Goal: Browse casually

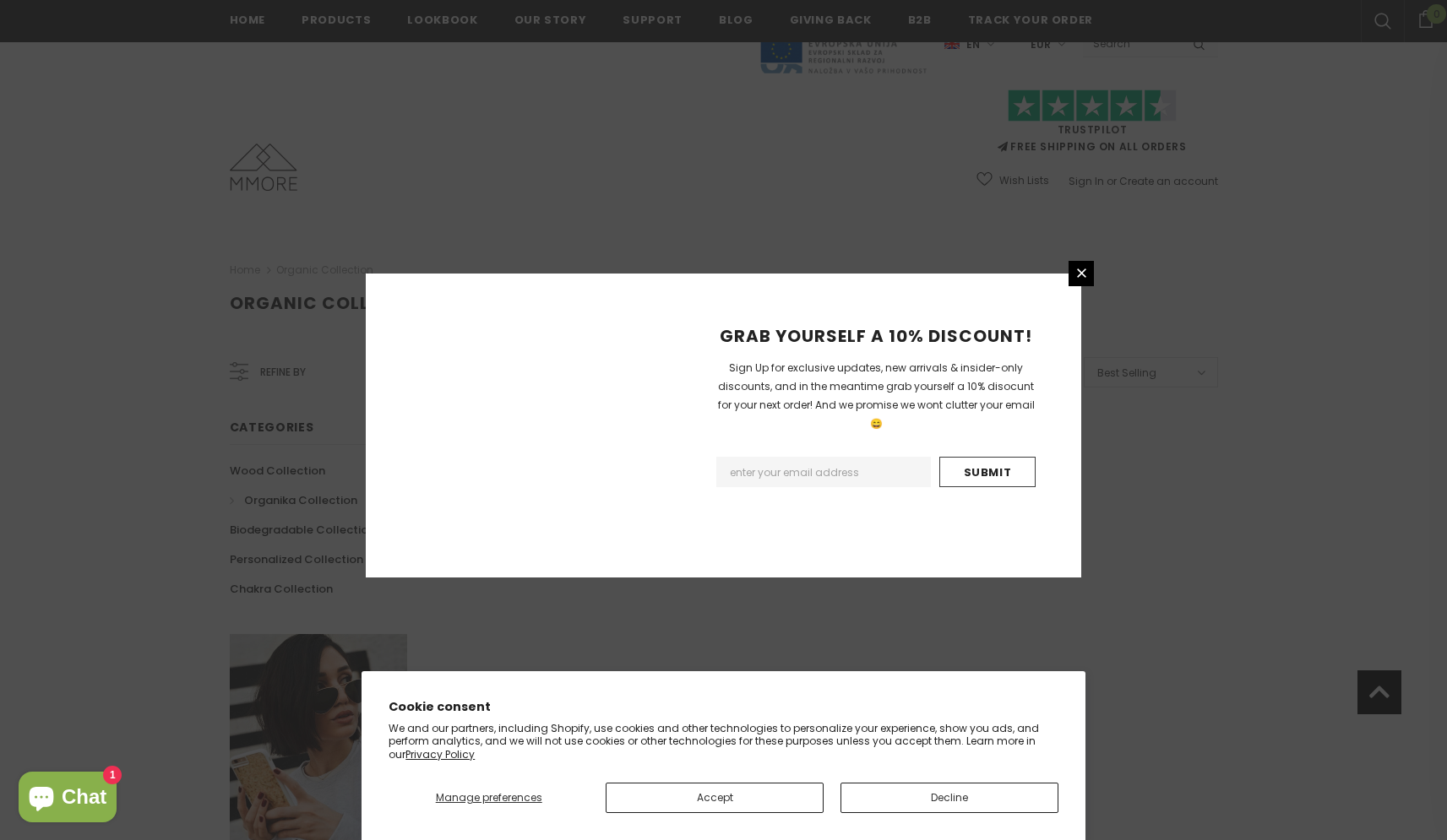
scroll to position [889, 0]
